Goal: Register for event/course

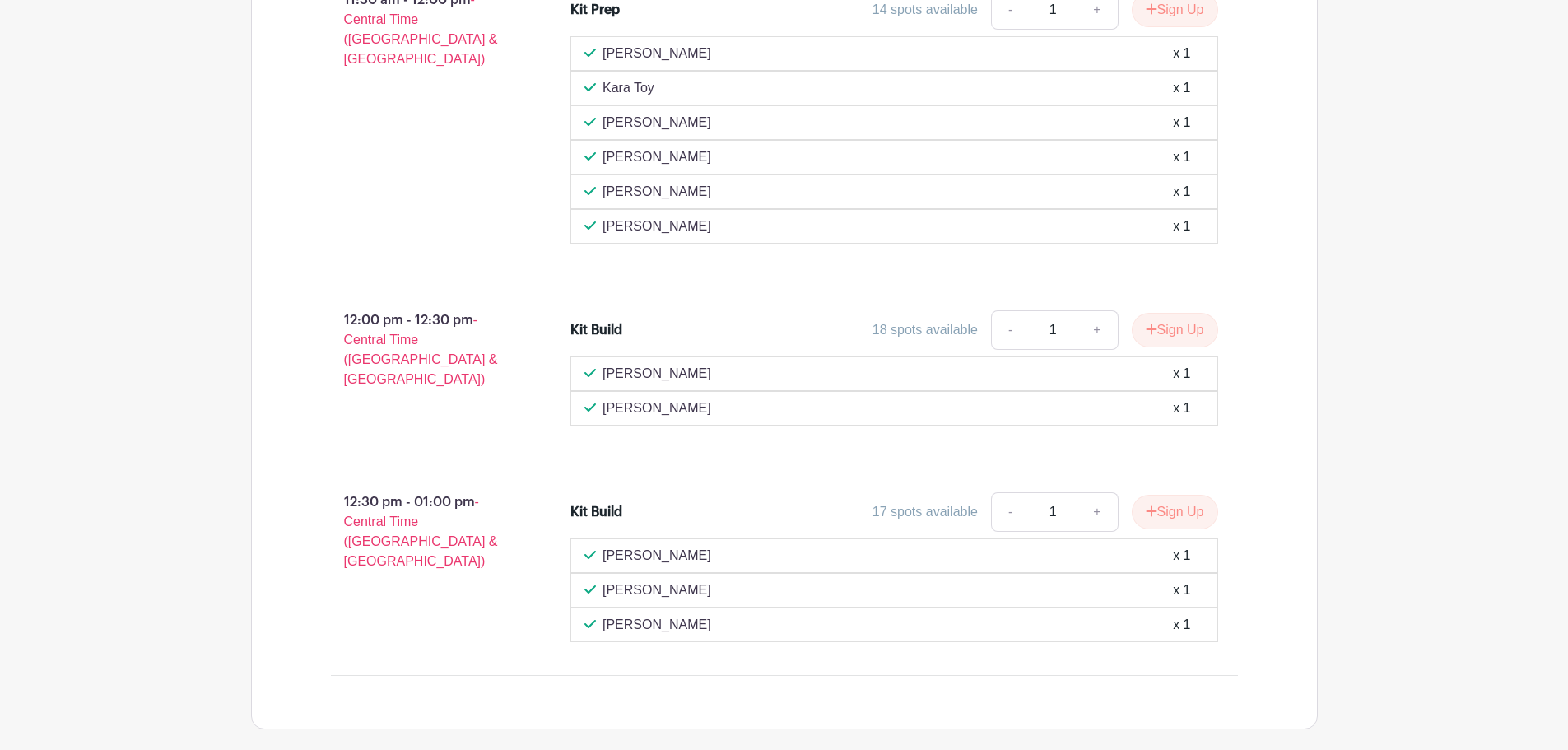
scroll to position [1019, 0]
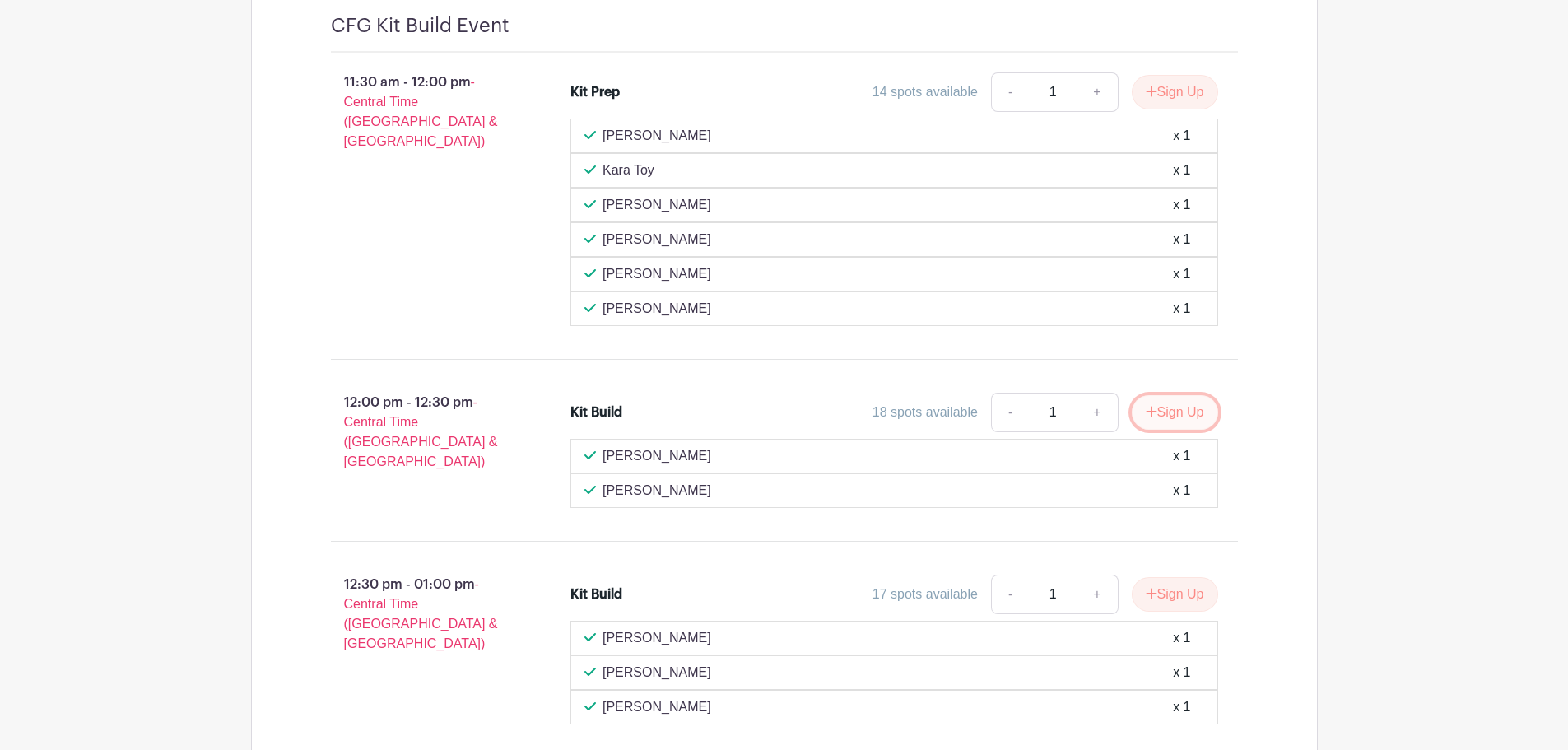
click at [1194, 414] on button "Sign Up" at bounding box center [1175, 413] width 87 height 35
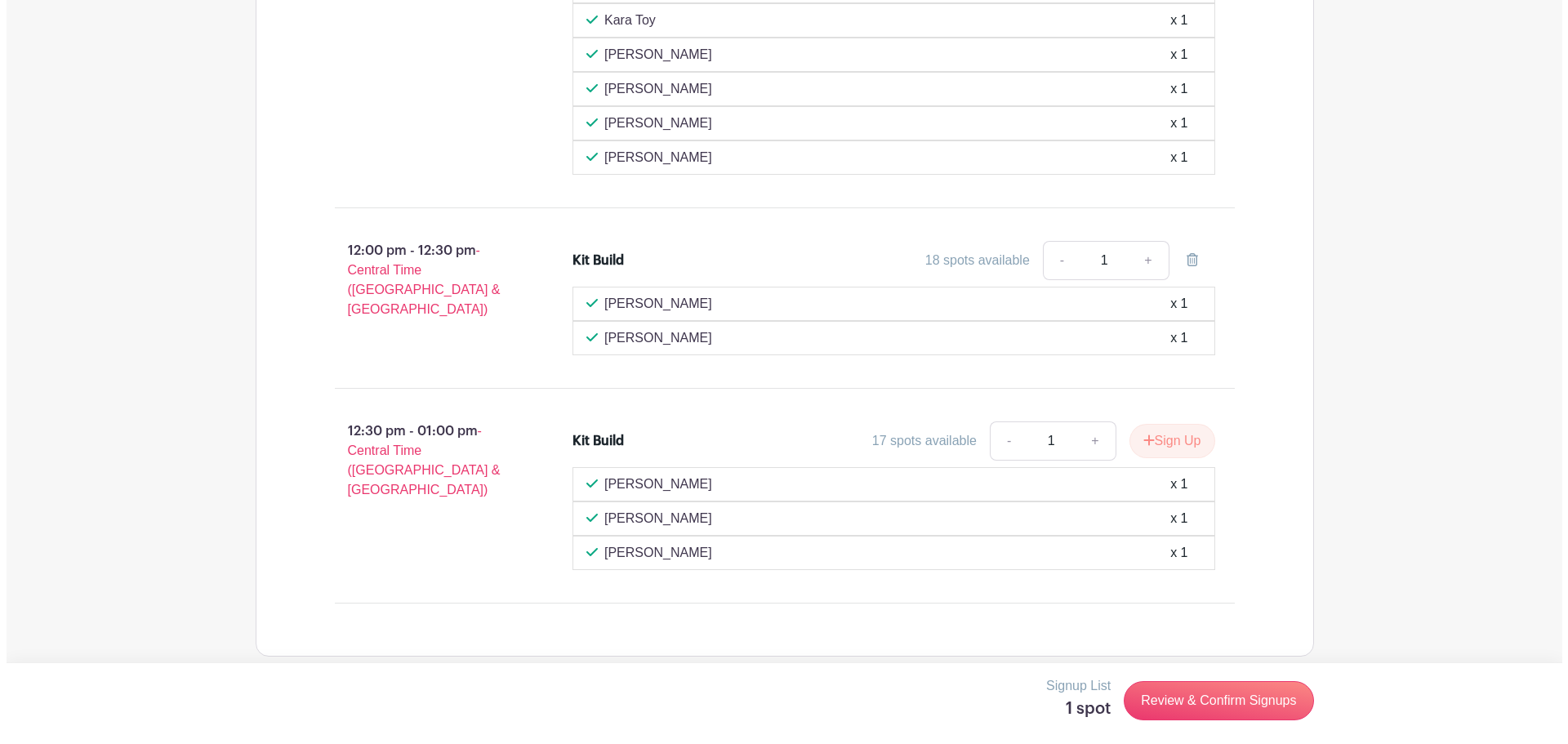
scroll to position [1173, 0]
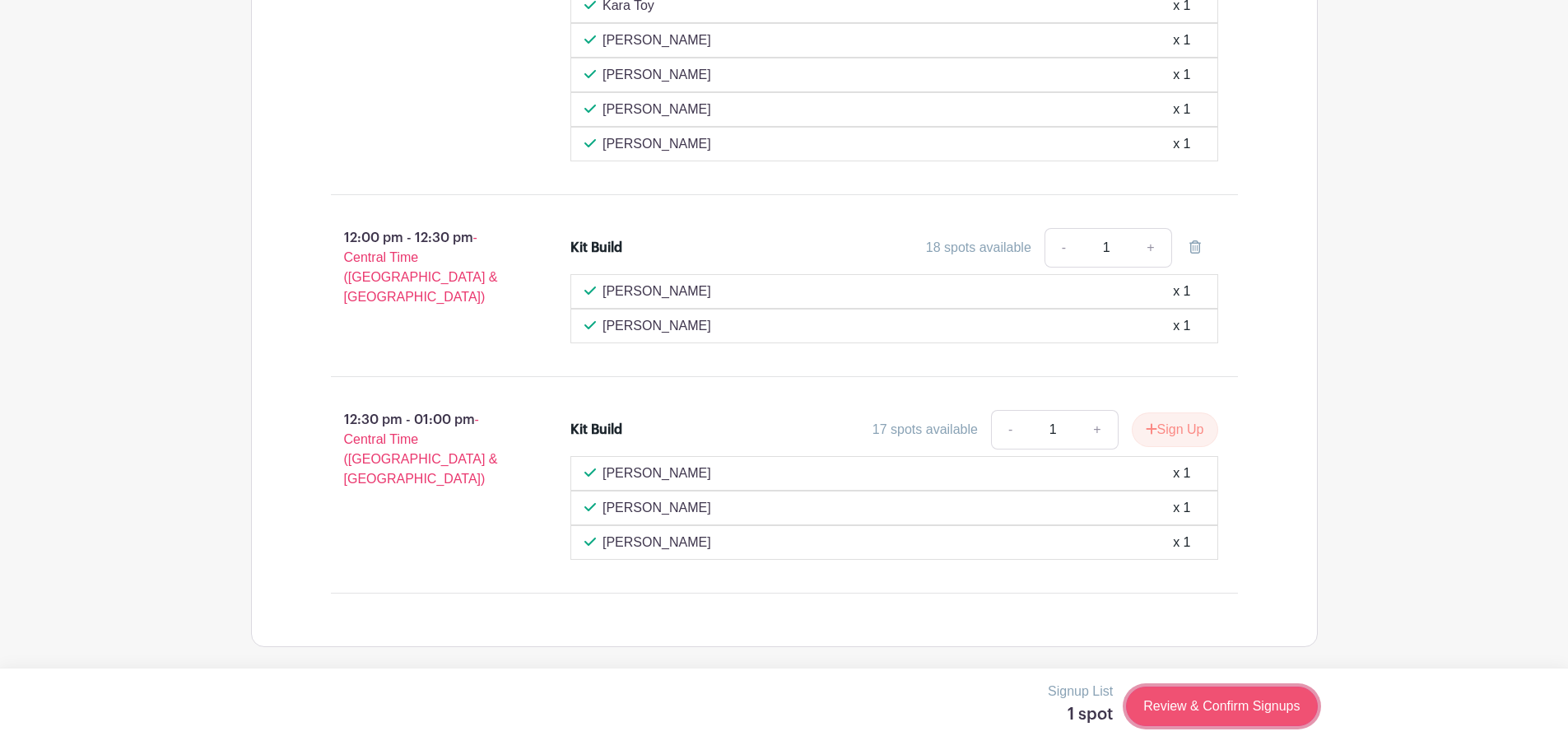
click at [1223, 708] on link "Review & Confirm Signups" at bounding box center [1221, 707] width 191 height 40
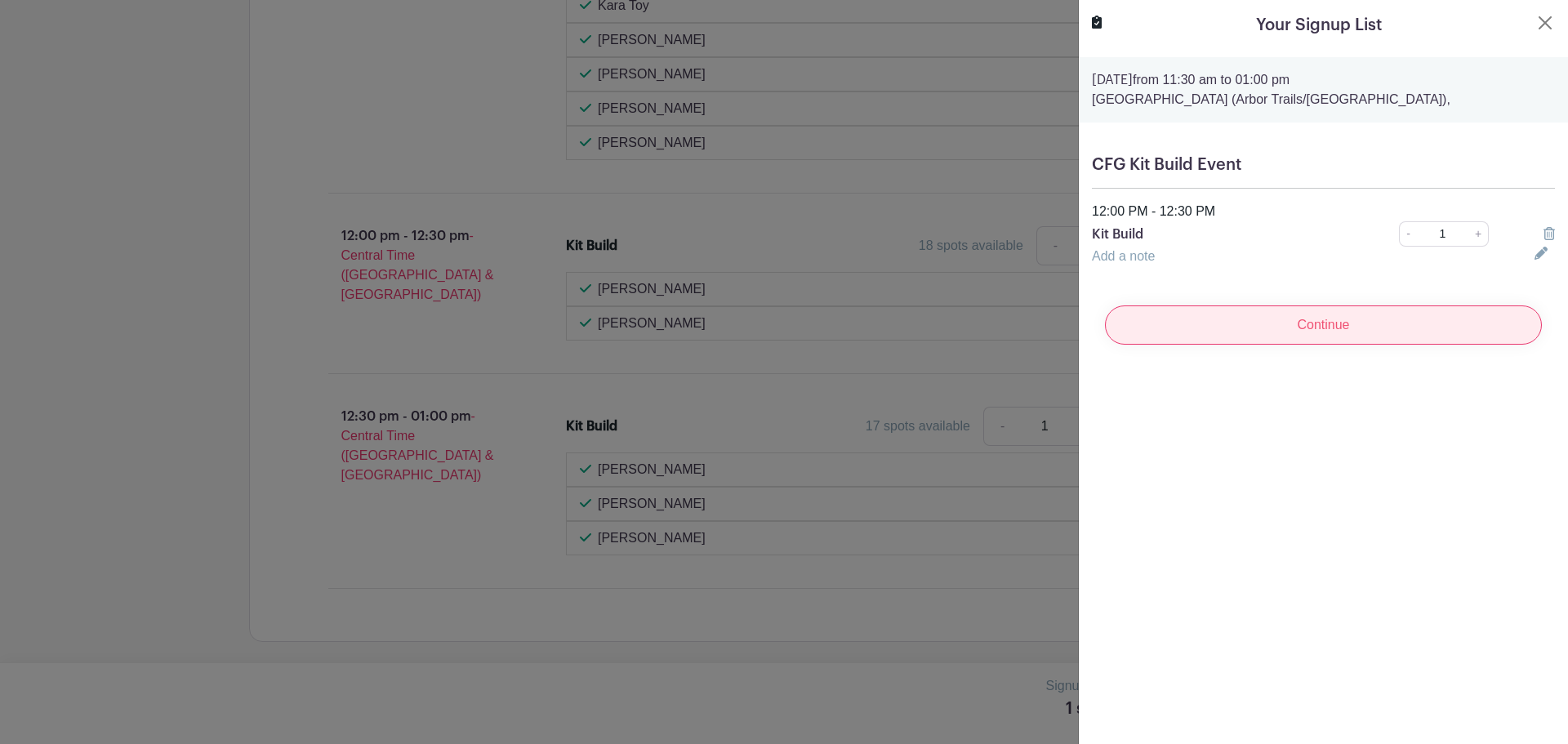
click at [1340, 320] on input "Continue" at bounding box center [1324, 325] width 437 height 40
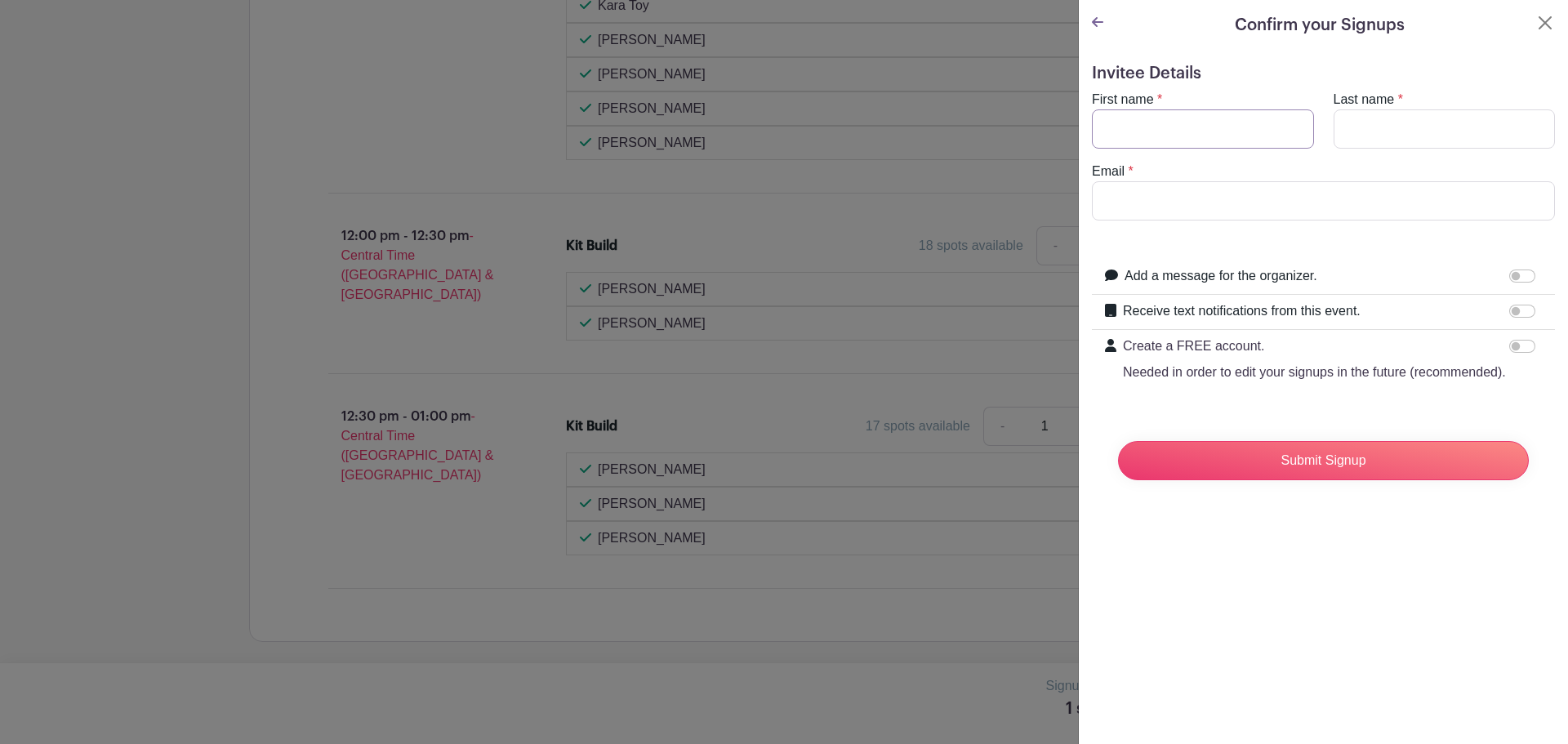
click at [1235, 117] on input "First name" at bounding box center [1203, 129] width 222 height 40
type input "Desirae"
type input "[PERSON_NAME]"
click at [1209, 184] on input "Email" at bounding box center [1324, 201] width 463 height 40
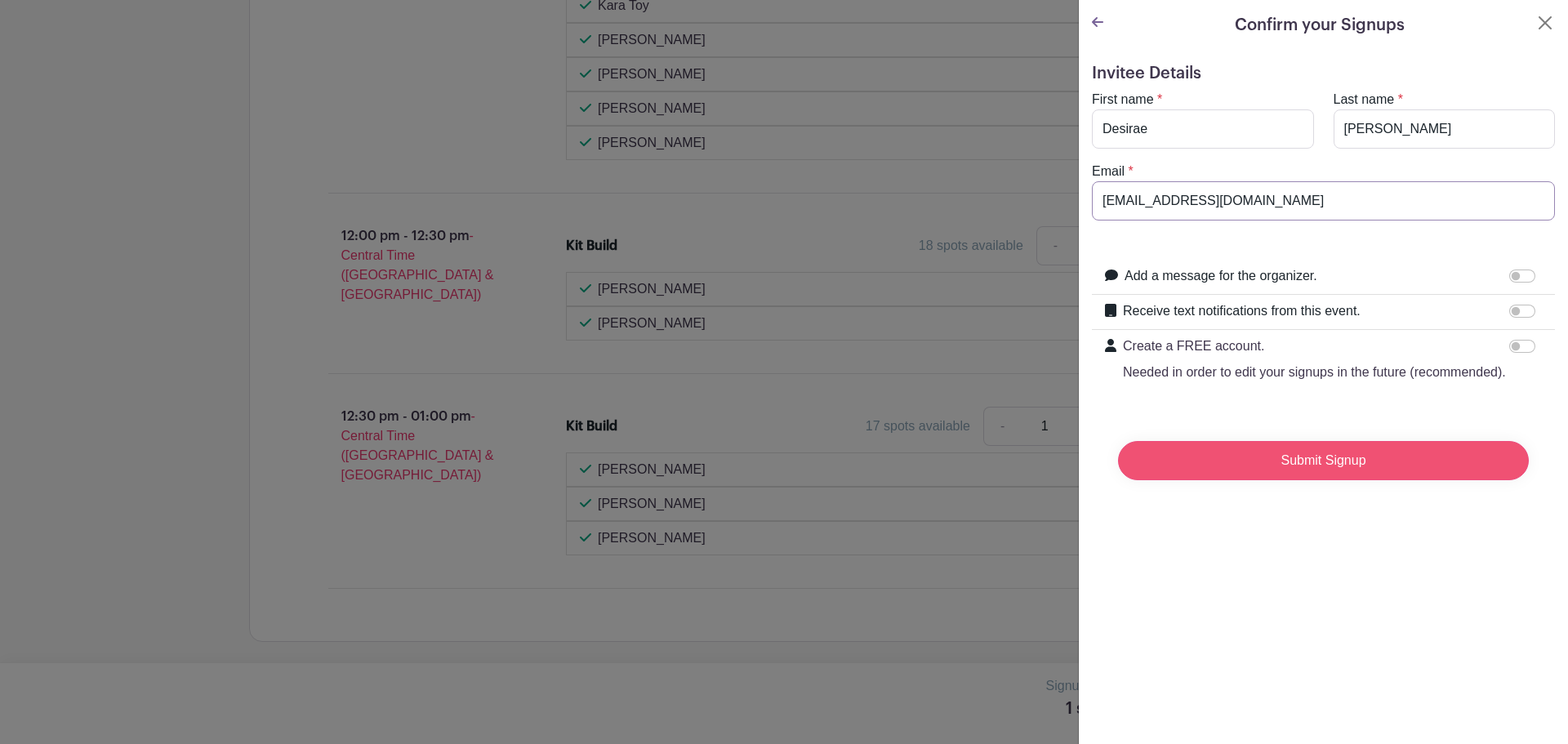
type input "[EMAIL_ADDRESS][DOMAIN_NAME]"
click at [1288, 477] on input "Submit Signup" at bounding box center [1324, 461] width 411 height 40
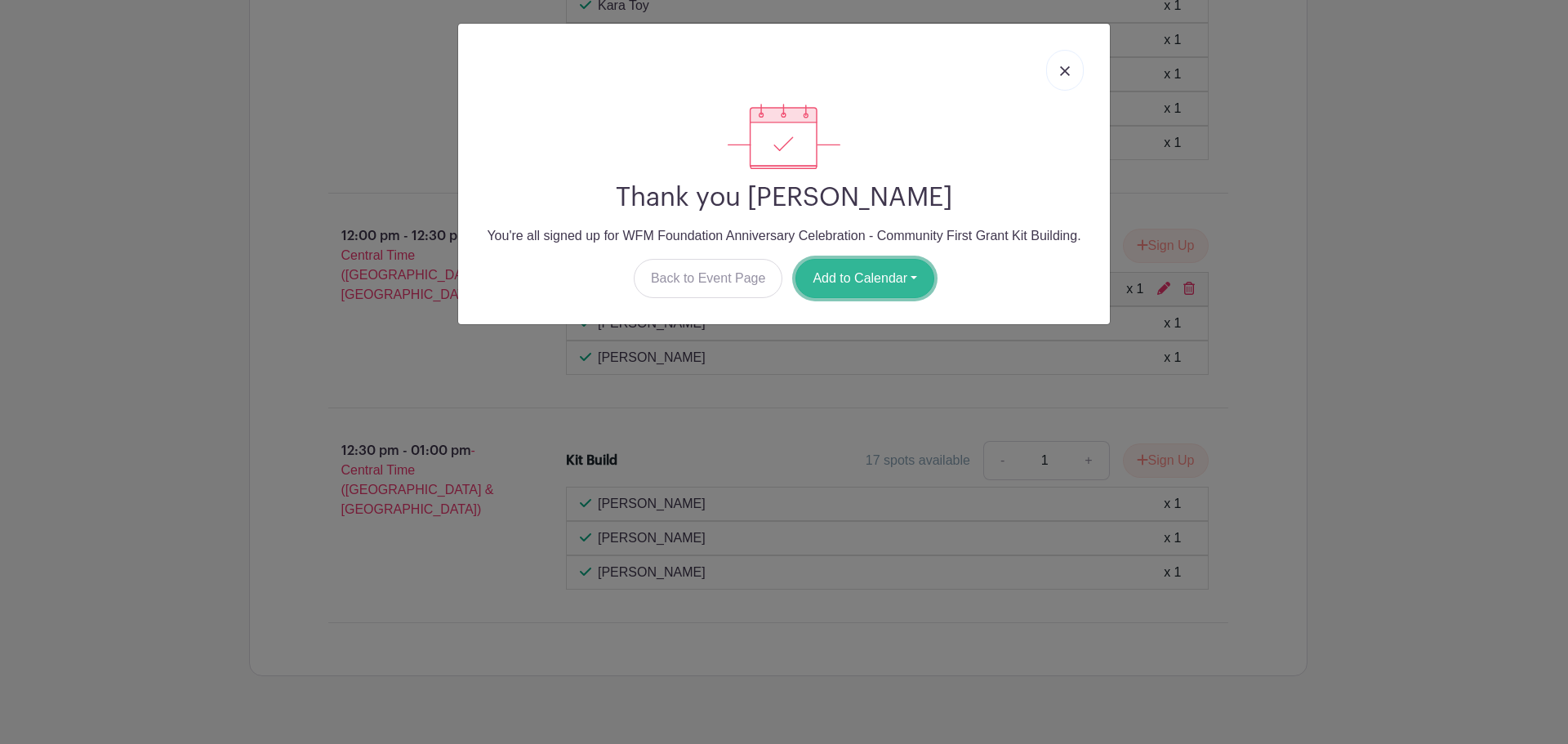
click at [889, 278] on button "Add to Calendar" at bounding box center [864, 279] width 138 height 40
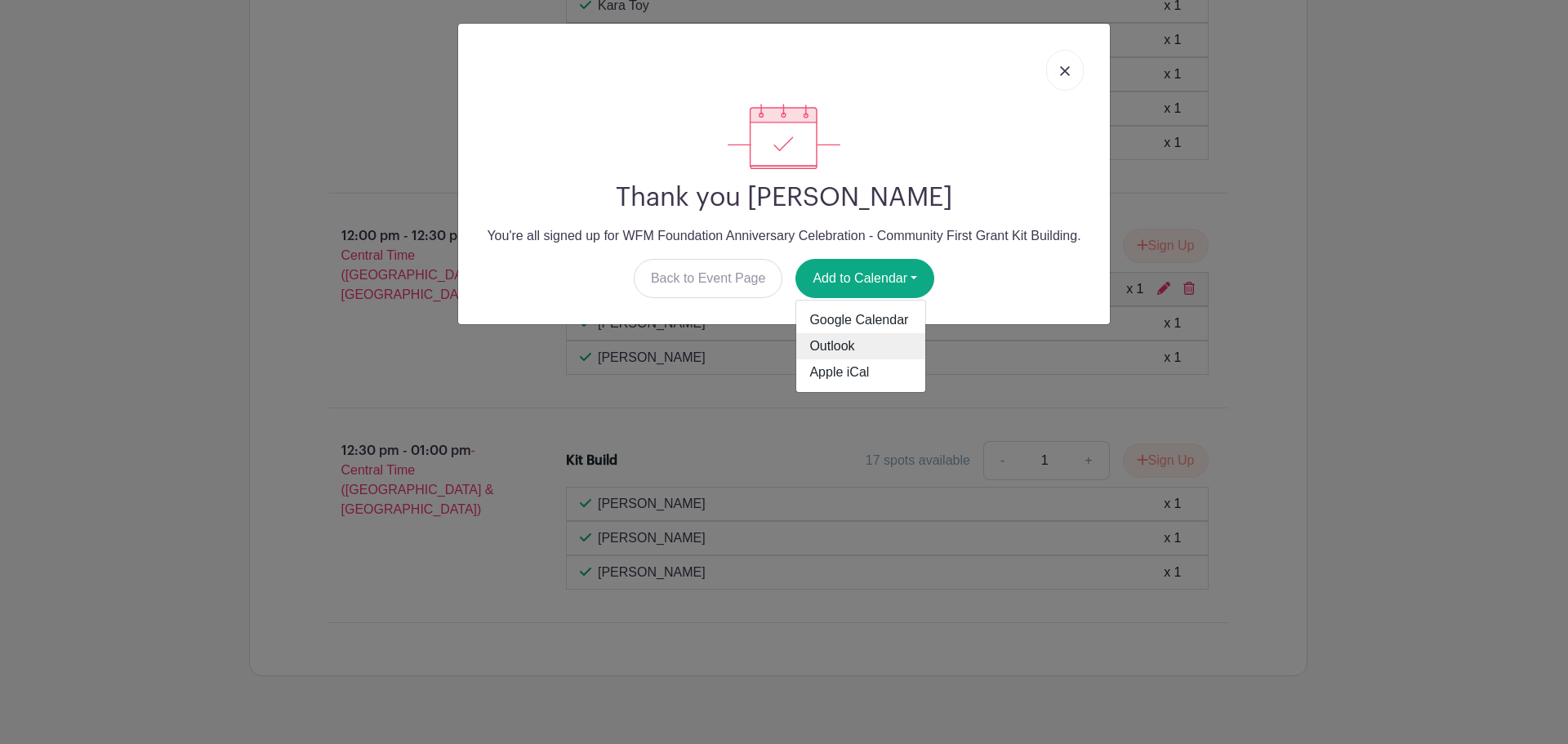
click at [887, 350] on link "Outlook" at bounding box center [861, 346] width 129 height 26
